Goal: Check status: Check status

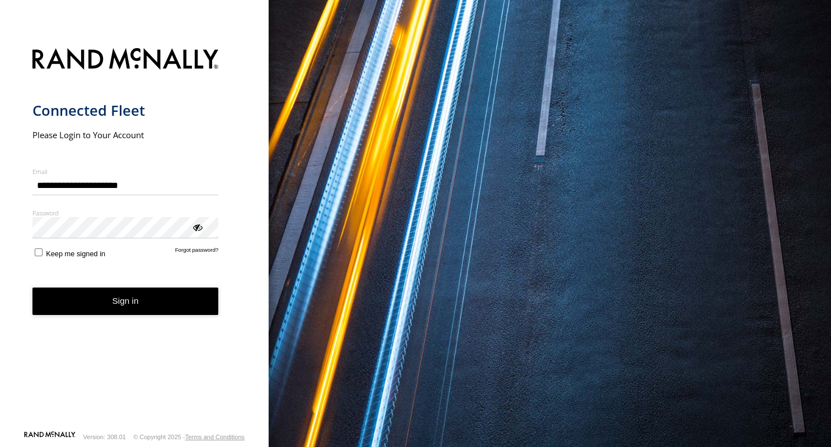
type input "**********"
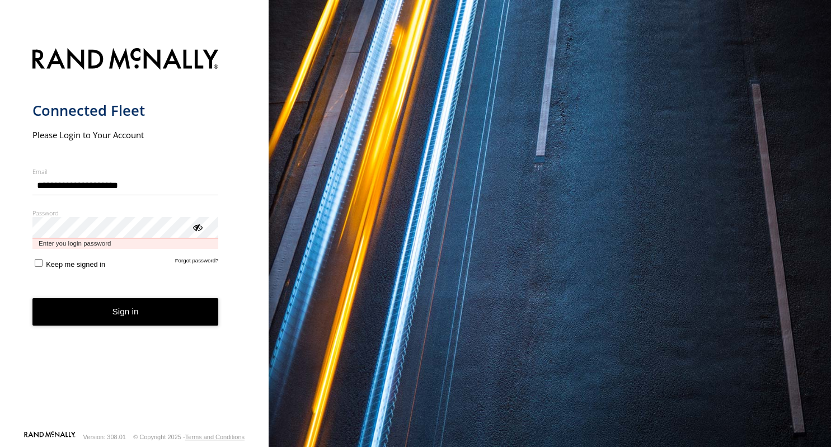
click at [32, 298] on button "Sign in" at bounding box center [125, 311] width 186 height 27
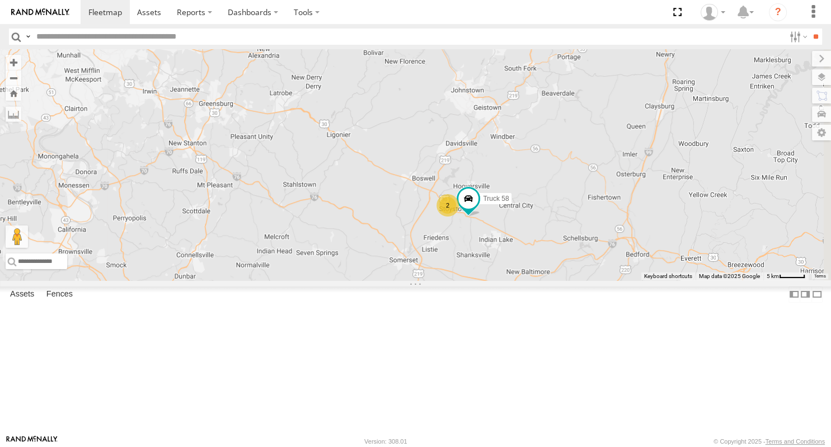
drag, startPoint x: 713, startPoint y: 390, endPoint x: 655, endPoint y: 332, distance: 81.9
click at [656, 280] on div "Truck 26 2 Truck 58" at bounding box center [415, 164] width 831 height 231
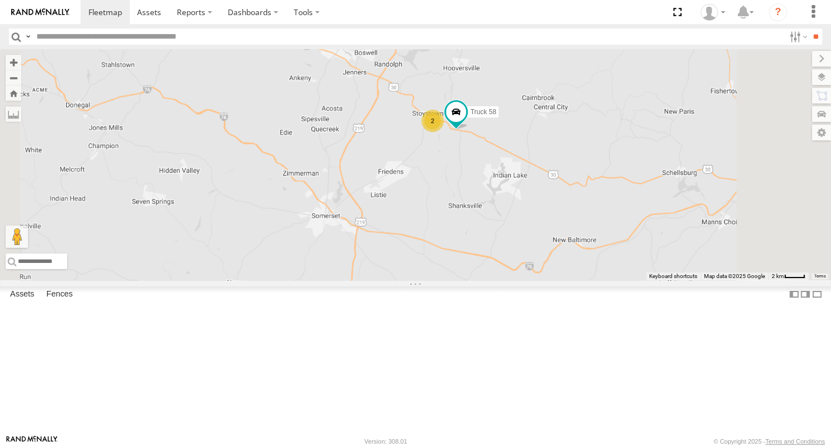
drag, startPoint x: 603, startPoint y: 303, endPoint x: 521, endPoint y: 263, distance: 91.6
click at [522, 265] on div "Truck 26 Truck 58 2" at bounding box center [415, 164] width 831 height 231
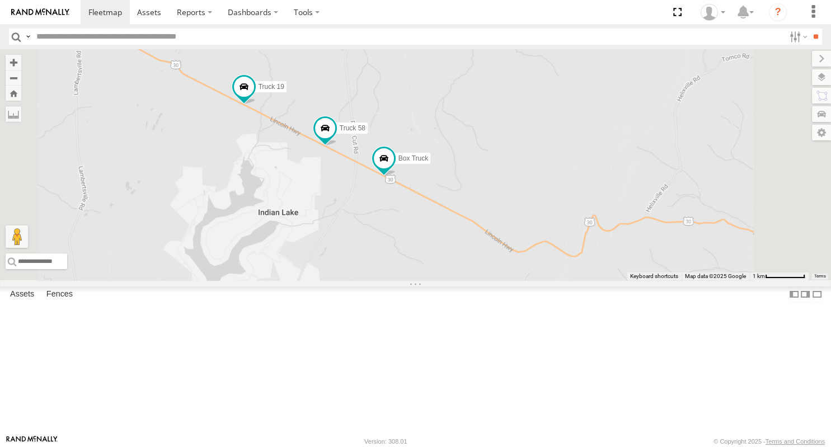
drag, startPoint x: 558, startPoint y: 315, endPoint x: 527, endPoint y: 277, distance: 48.9
click at [528, 280] on div "Truck 19 Box Truck Truck 58" at bounding box center [415, 164] width 831 height 231
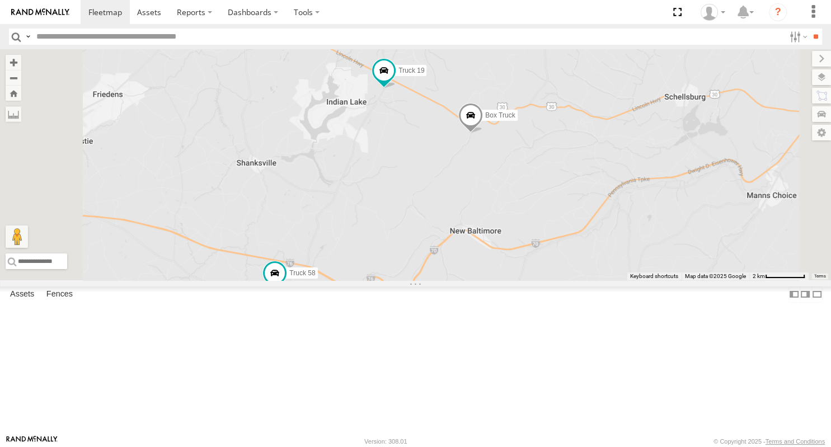
drag, startPoint x: 587, startPoint y: 333, endPoint x: 581, endPoint y: 267, distance: 66.3
click at [581, 267] on div "Box Truck Truck 19 Truck 58" at bounding box center [415, 164] width 831 height 231
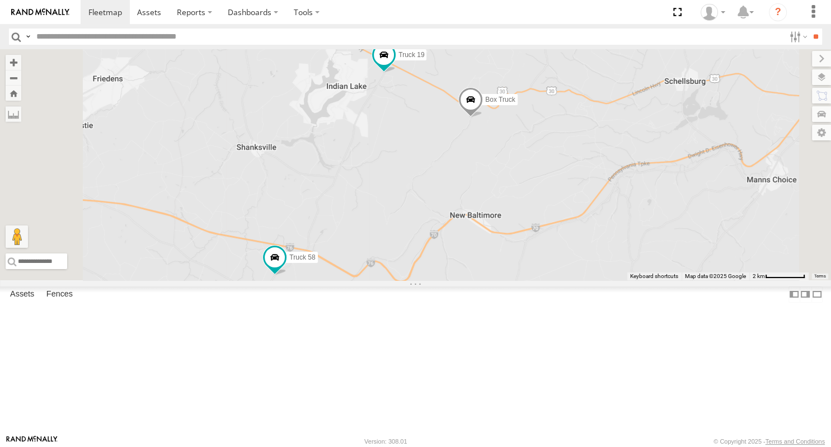
drag, startPoint x: 536, startPoint y: 264, endPoint x: 558, endPoint y: 265, distance: 22.4
click at [558, 265] on div "Box Truck Truck 19 Truck 58" at bounding box center [415, 164] width 831 height 231
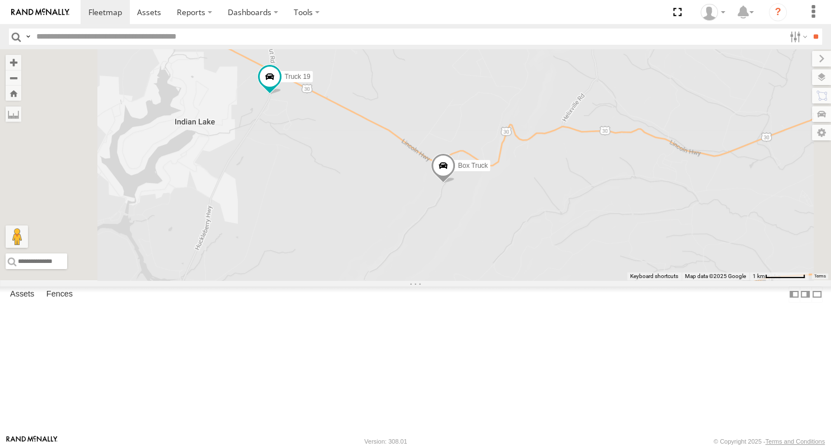
click at [455, 183] on span at bounding box center [443, 168] width 25 height 30
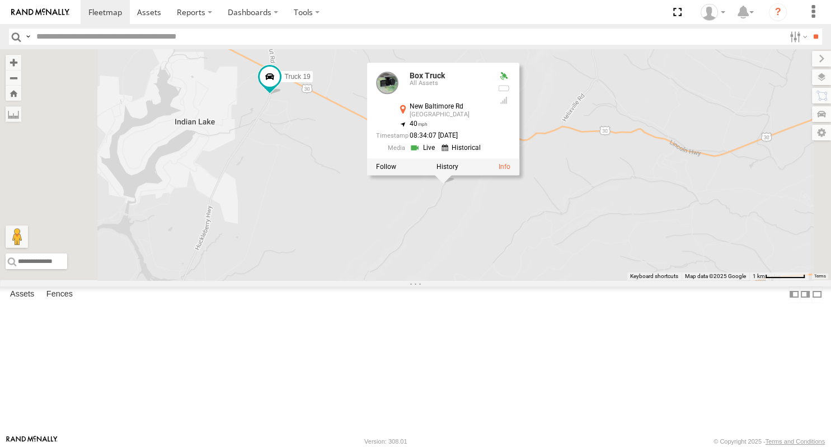
click at [530, 280] on div "Box Truck Truck 19 Truck 58 Box Truck All Assets New Baltimore Rd Central City …" at bounding box center [415, 164] width 831 height 231
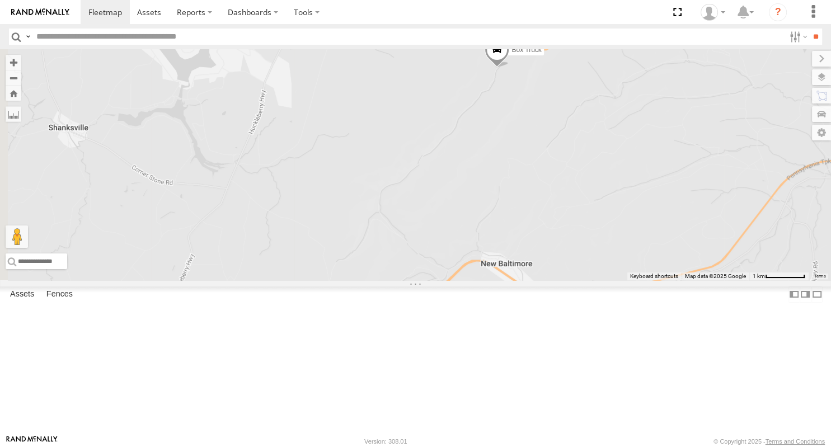
drag, startPoint x: 552, startPoint y: 344, endPoint x: 609, endPoint y: 213, distance: 143.0
click at [607, 220] on div "Box Truck Truck 19 Truck 58" at bounding box center [415, 164] width 831 height 231
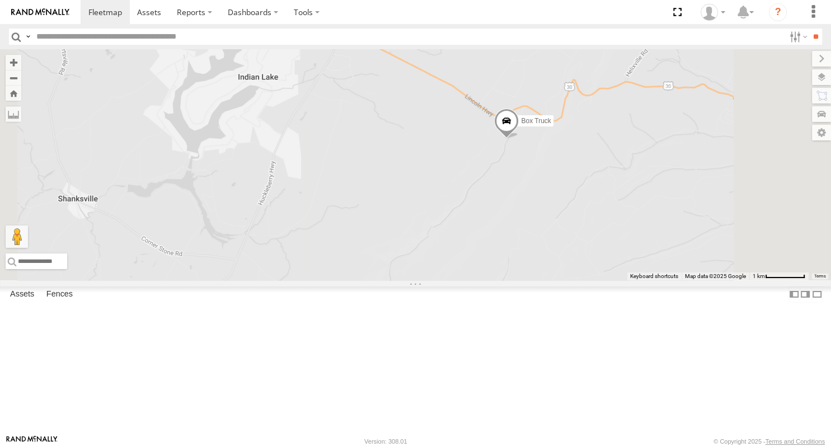
drag, startPoint x: 517, startPoint y: 225, endPoint x: 544, endPoint y: 269, distance: 51.2
click at [544, 269] on div "Box Truck Truck 19 Truck 58" at bounding box center [415, 164] width 831 height 231
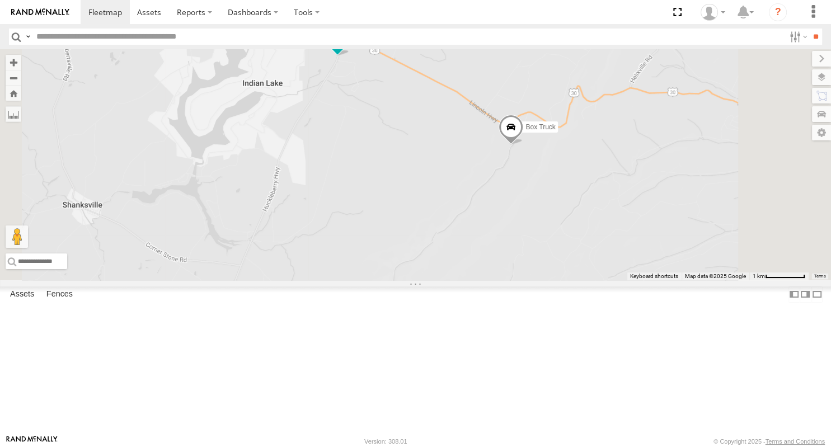
click at [523, 145] on span at bounding box center [510, 130] width 25 height 30
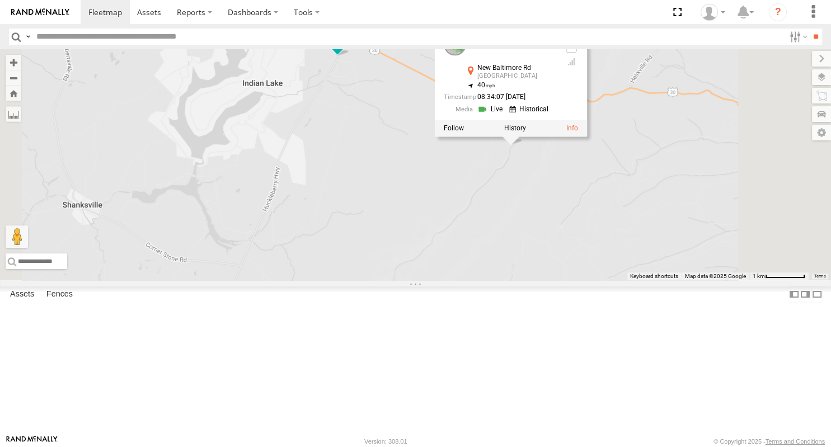
click at [626, 245] on div "Box Truck Truck 19 Truck 58 Box Truck All Assets New Baltimore Rd Central City …" at bounding box center [415, 164] width 831 height 231
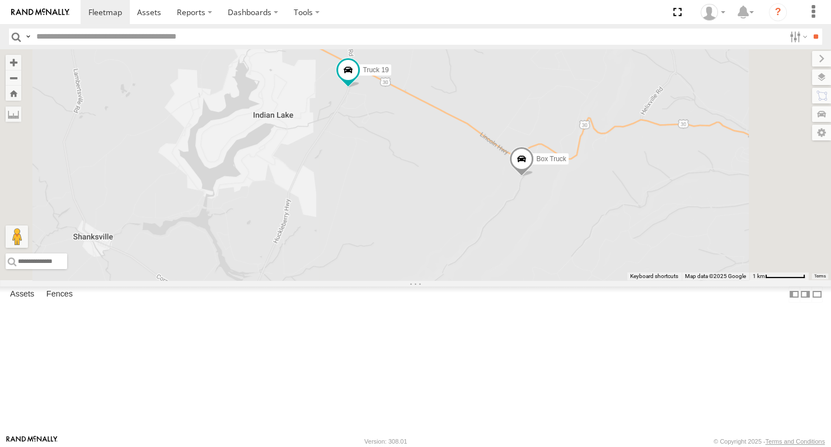
click at [583, 216] on div "Box Truck Truck 19 Truck 58" at bounding box center [415, 164] width 831 height 231
click at [359, 81] on span at bounding box center [348, 71] width 20 height 20
click at [542, 258] on div "Box Truck Truck 19 Truck 58 Truck 19 All Assets Huckleberry Hwy Central City 40…" at bounding box center [415, 164] width 831 height 231
click at [620, 172] on div "Box Truck Truck 19 Truck 58" at bounding box center [415, 164] width 831 height 231
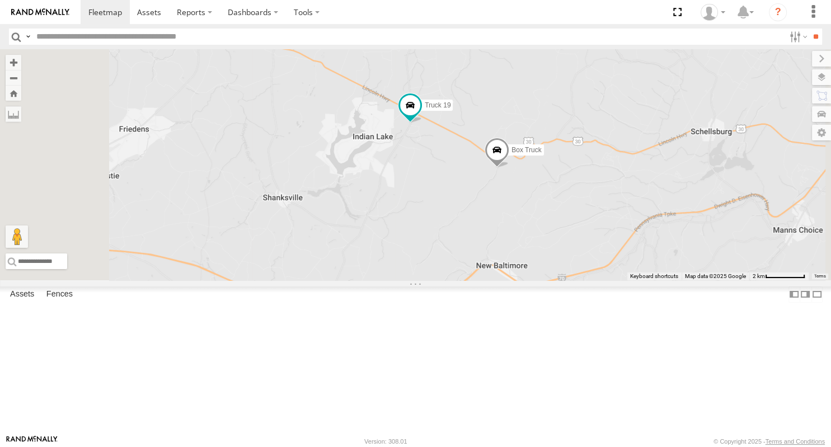
drag, startPoint x: 675, startPoint y: 113, endPoint x: 646, endPoint y: 169, distance: 63.3
click at [646, 169] on div "Box Truck Truck 19 Truck 58" at bounding box center [415, 164] width 831 height 231
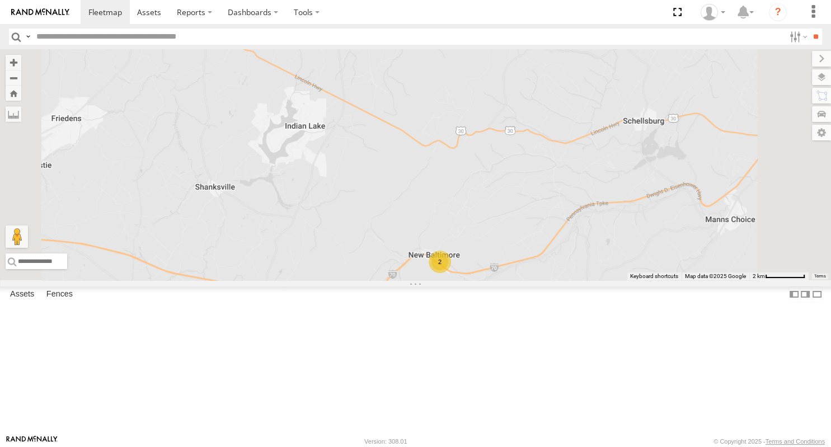
drag, startPoint x: 629, startPoint y: 185, endPoint x: 550, endPoint y: 163, distance: 81.3
click at [550, 163] on div "2" at bounding box center [415, 164] width 831 height 231
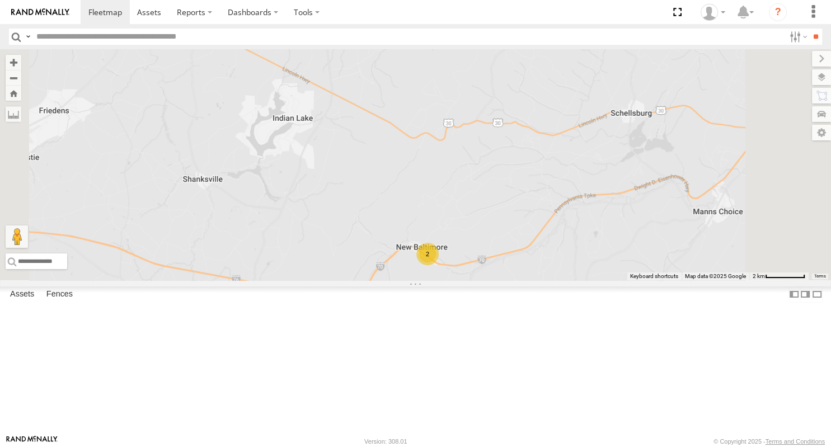
click at [439, 265] on div "2" at bounding box center [427, 254] width 22 height 22
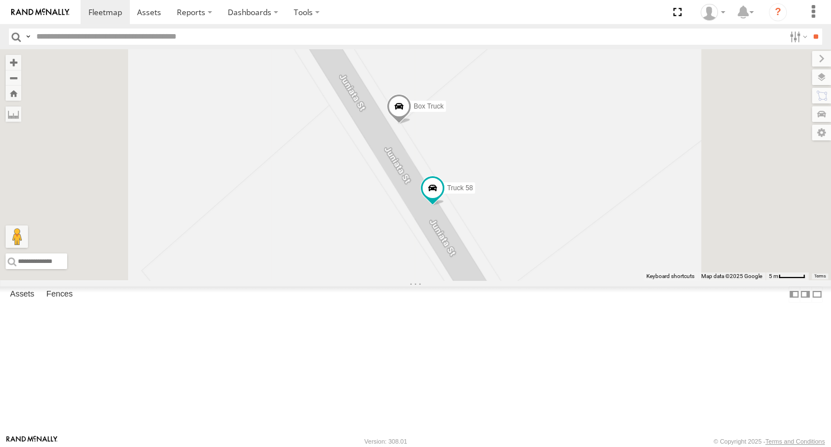
click at [411, 124] on span at bounding box center [399, 109] width 25 height 30
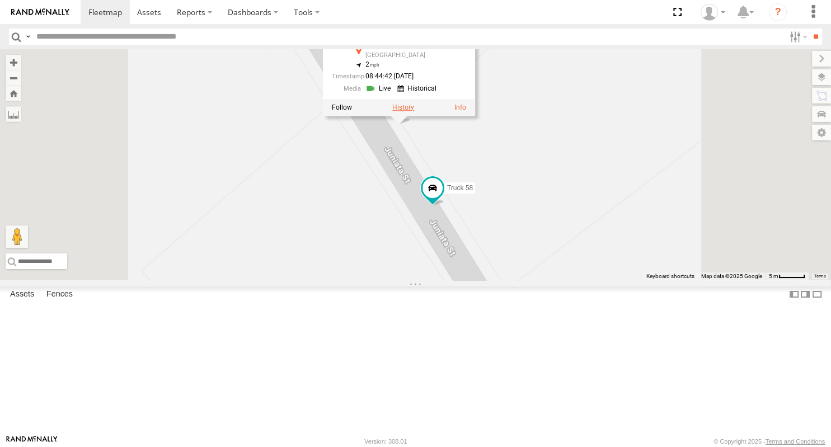
click at [414, 111] on label at bounding box center [403, 107] width 22 height 8
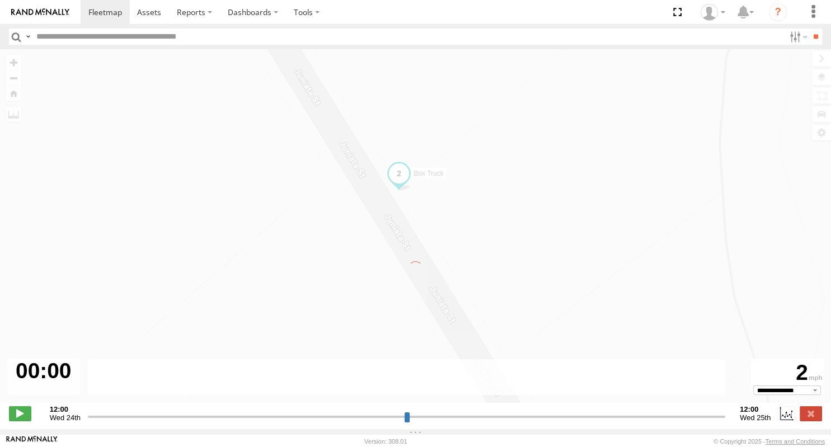
type input "**********"
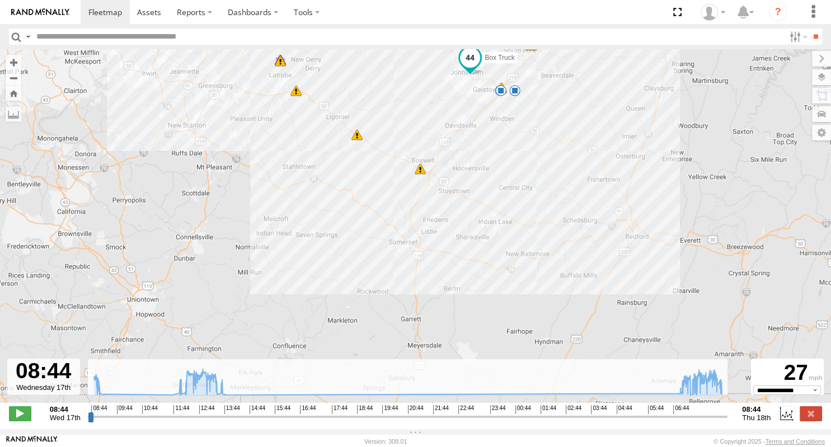
drag, startPoint x: 468, startPoint y: 292, endPoint x: 521, endPoint y: 175, distance: 128.9
click at [522, 144] on div "Box Truck 08:57 Wed 12:00 Wed 12:05 Wed 12:13 Wed 12:28 Wed 12:33 Wed 12:46 Wed…" at bounding box center [415, 231] width 831 height 365
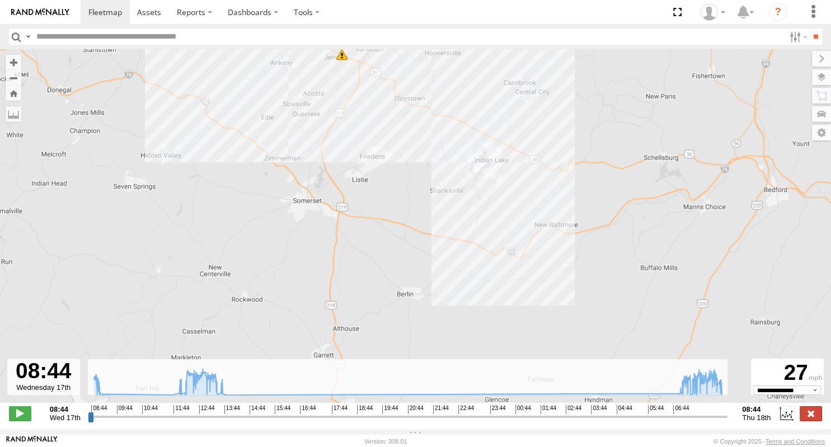
click at [811, 415] on label at bounding box center [810, 413] width 22 height 15
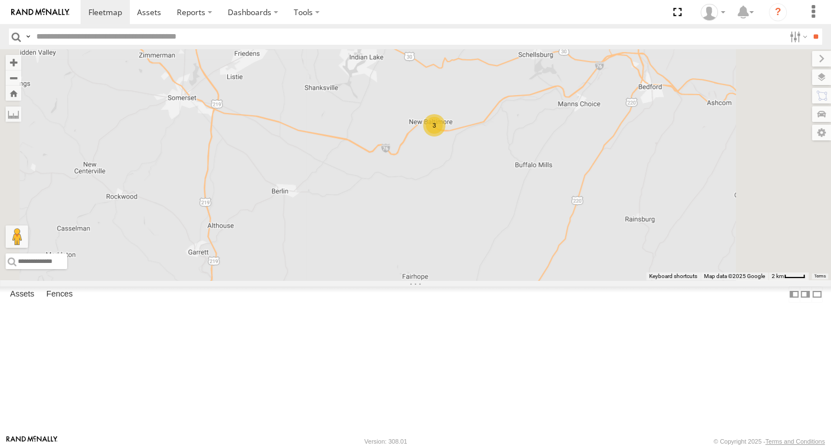
drag, startPoint x: 485, startPoint y: 232, endPoint x: 505, endPoint y: 262, distance: 36.3
click at [505, 262] on div "3" at bounding box center [415, 164] width 831 height 231
